Goal: Browse casually

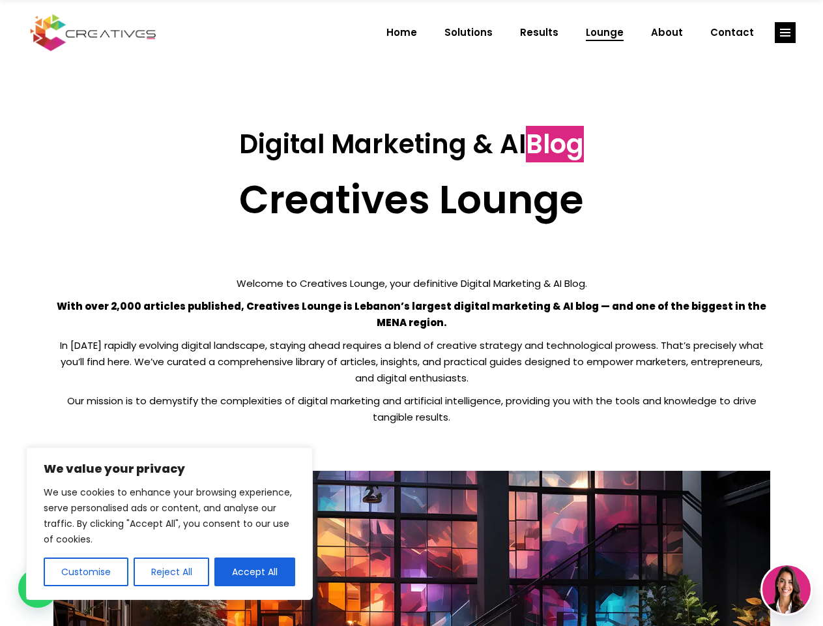
click at [411, 313] on p "With over 2,000 articles published, Creatives Lounge is Lebanon’s largest digit…" at bounding box center [411, 314] width 717 height 33
click at [85, 572] on button "Customise" at bounding box center [86, 571] width 85 height 29
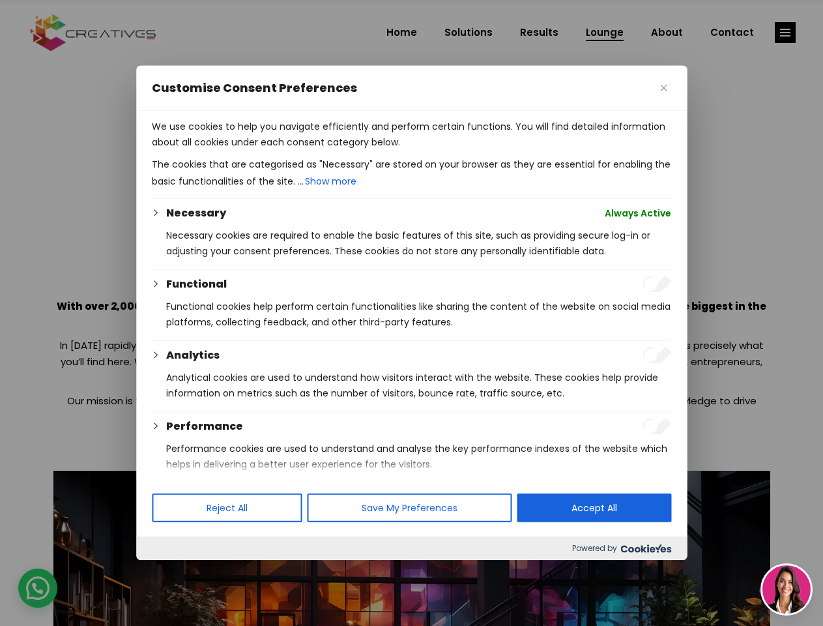
click at [171, 572] on div at bounding box center [411, 313] width 823 height 626
click at [255, 150] on p "We use cookies to help you navigate efficiently and perform certain functions. …" at bounding box center [411, 134] width 519 height 31
click at [785, 33] on div at bounding box center [411, 313] width 823 height 626
click at [787, 589] on img at bounding box center [786, 589] width 48 height 48
